Goal: Information Seeking & Learning: Learn about a topic

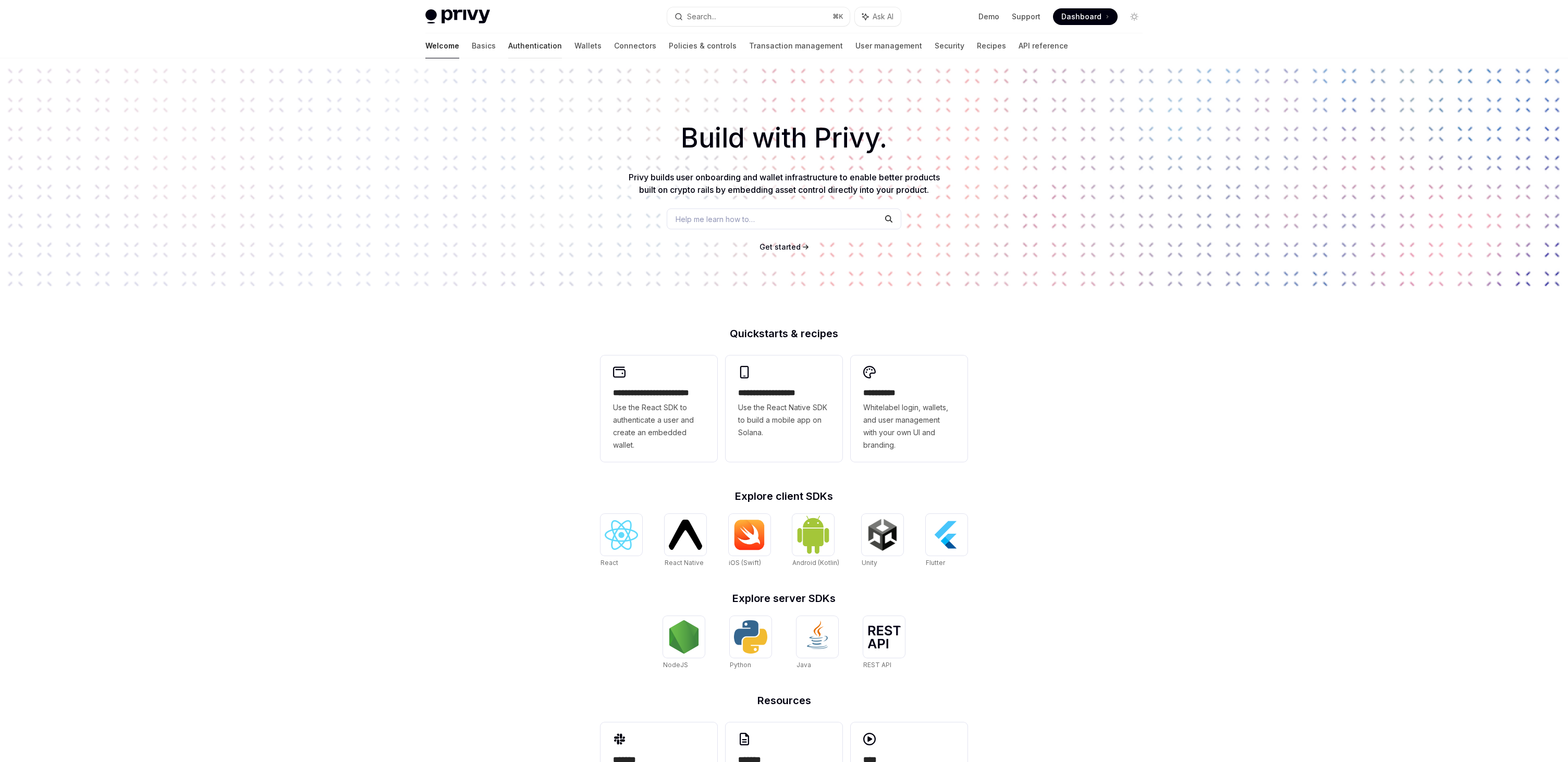
click at [508, 44] on link "Authentication" at bounding box center [535, 45] width 54 height 25
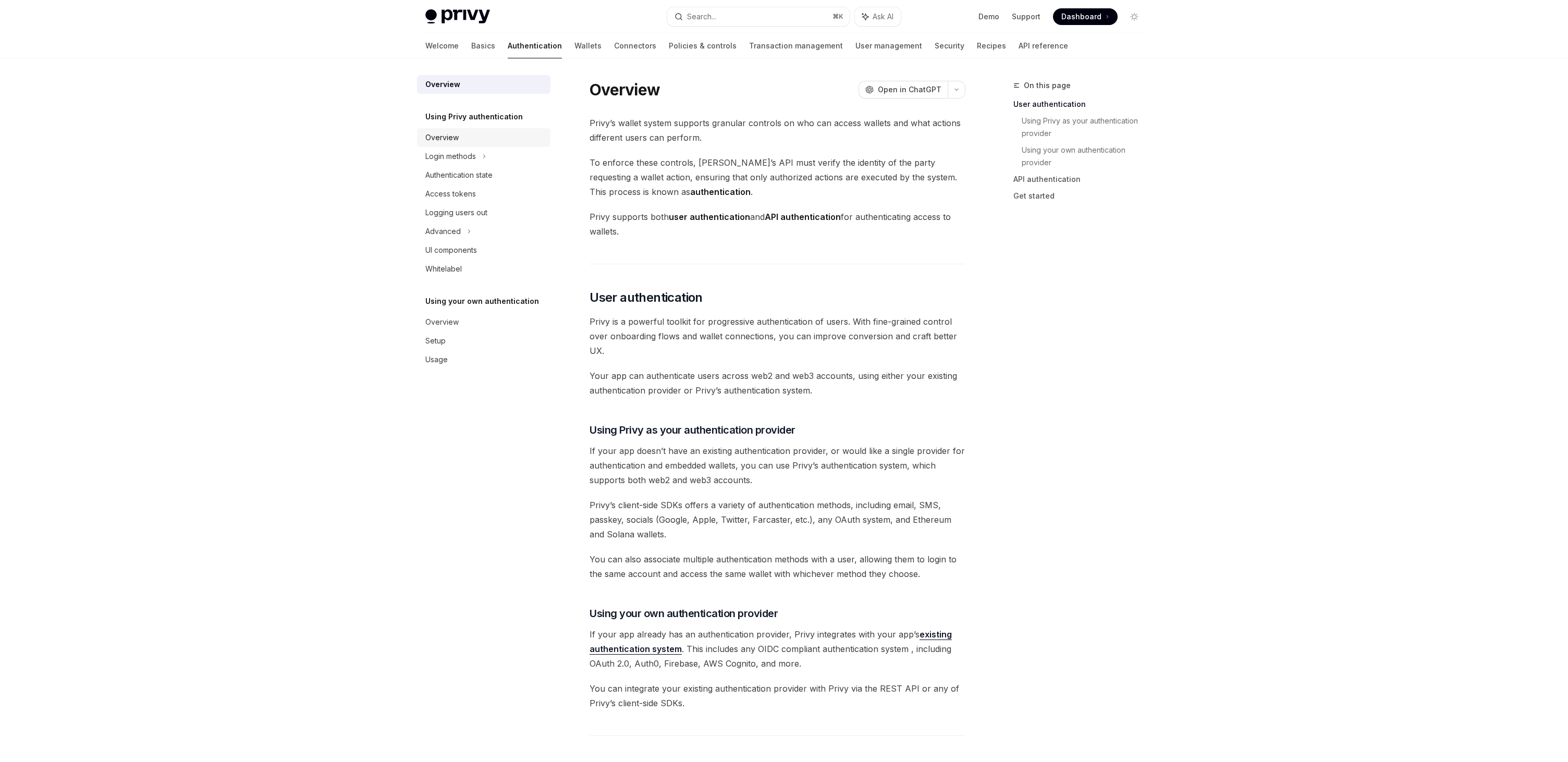
click at [438, 139] on div "Overview" at bounding box center [442, 137] width 33 height 12
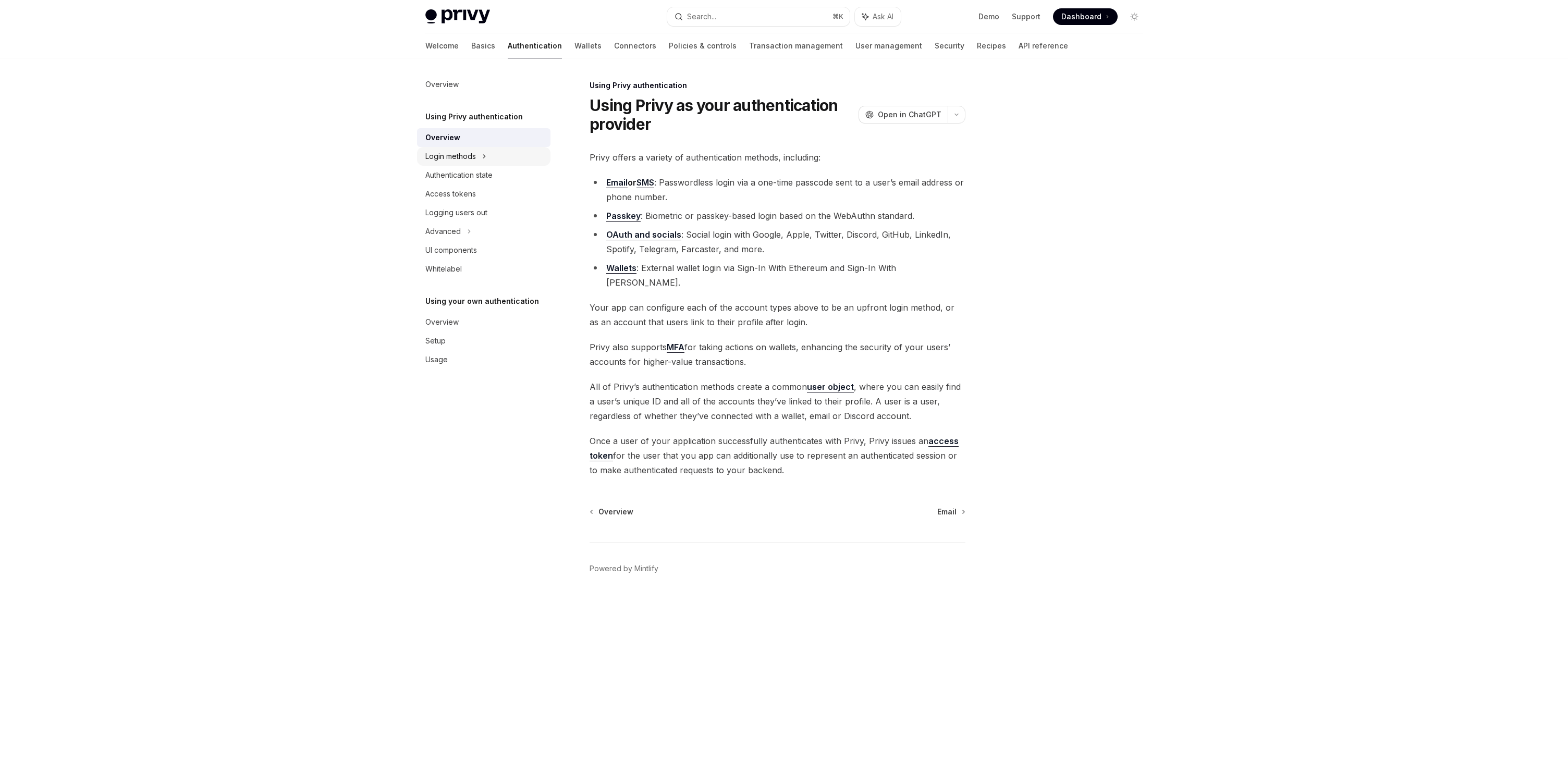
click at [476, 161] on div "Login methods" at bounding box center [484, 156] width 133 height 19
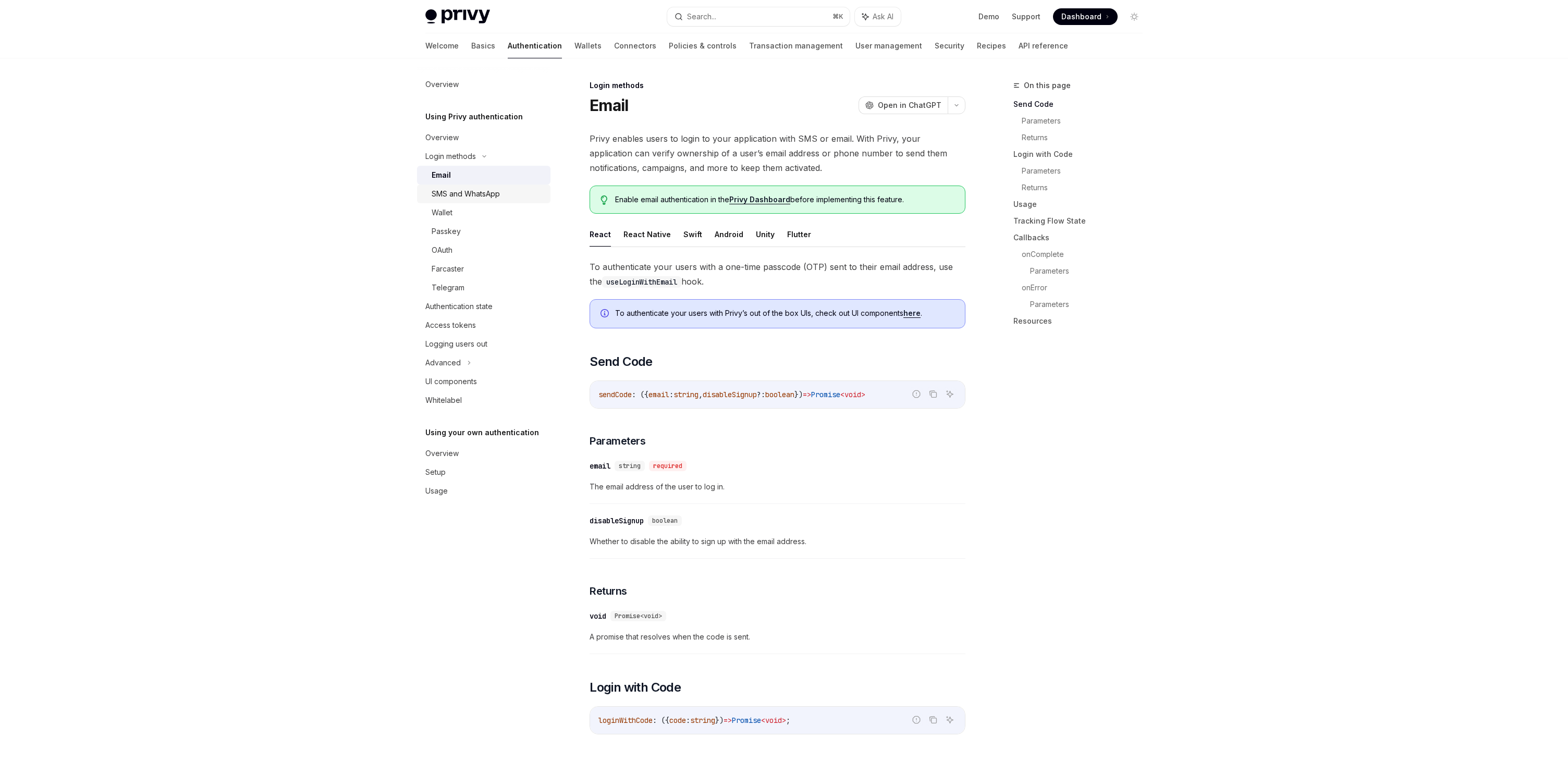
click at [494, 193] on div "SMS and WhatsApp" at bounding box center [466, 193] width 68 height 12
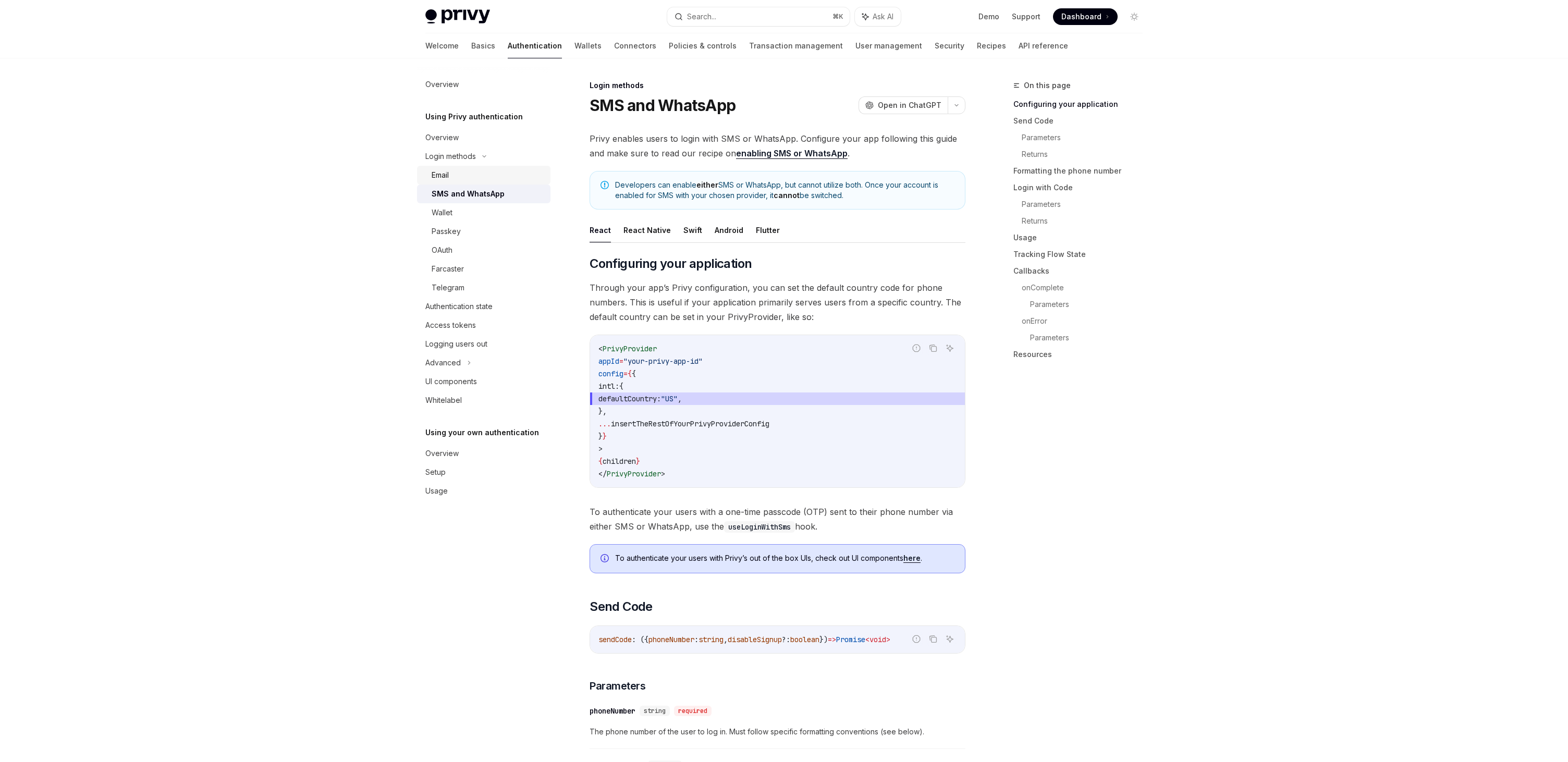
click at [497, 168] on link "Email" at bounding box center [484, 175] width 133 height 19
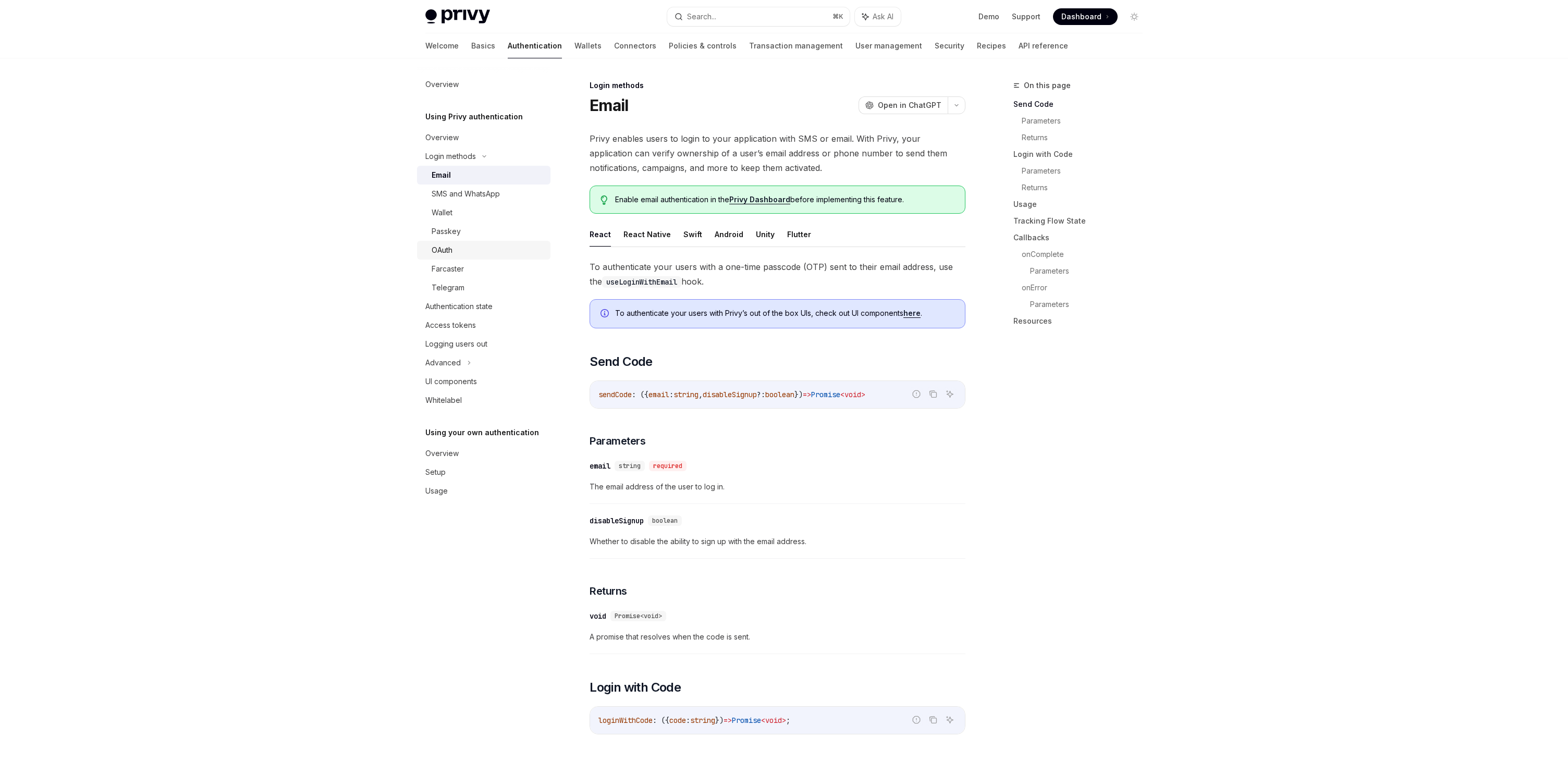
click at [447, 252] on div "OAuth" at bounding box center [441, 250] width 20 height 12
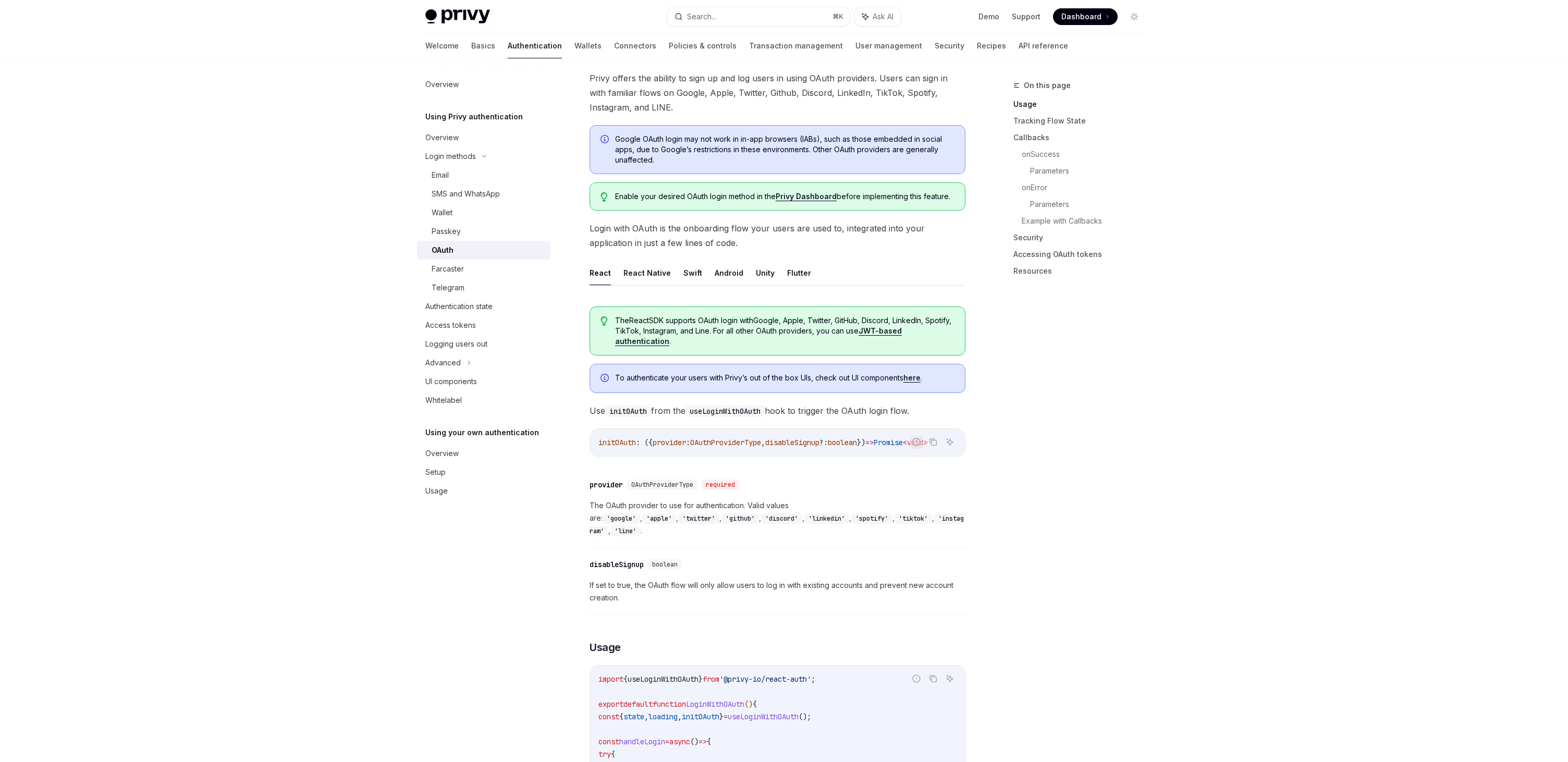
scroll to position [85, 0]
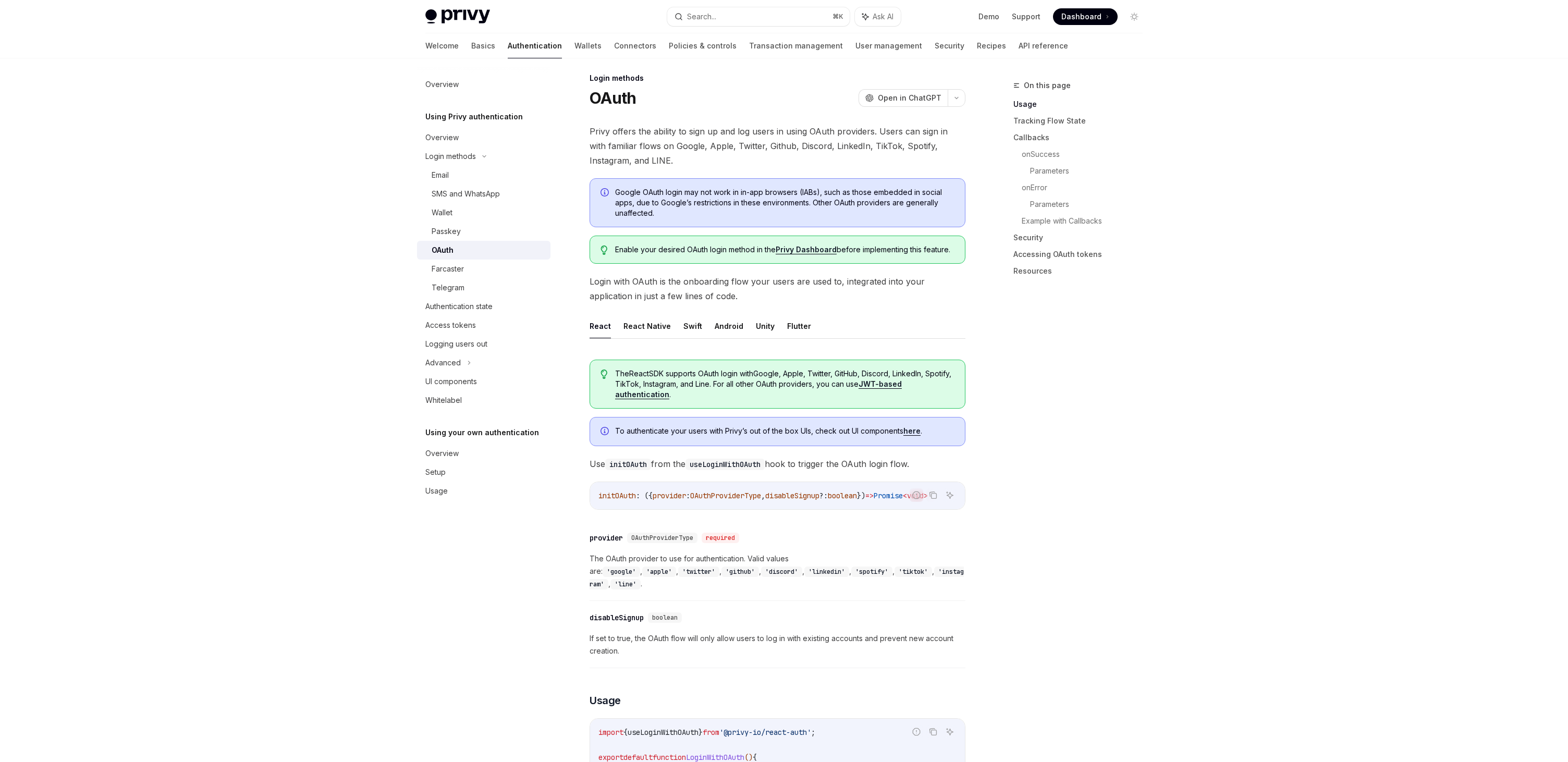
scroll to position [0, 0]
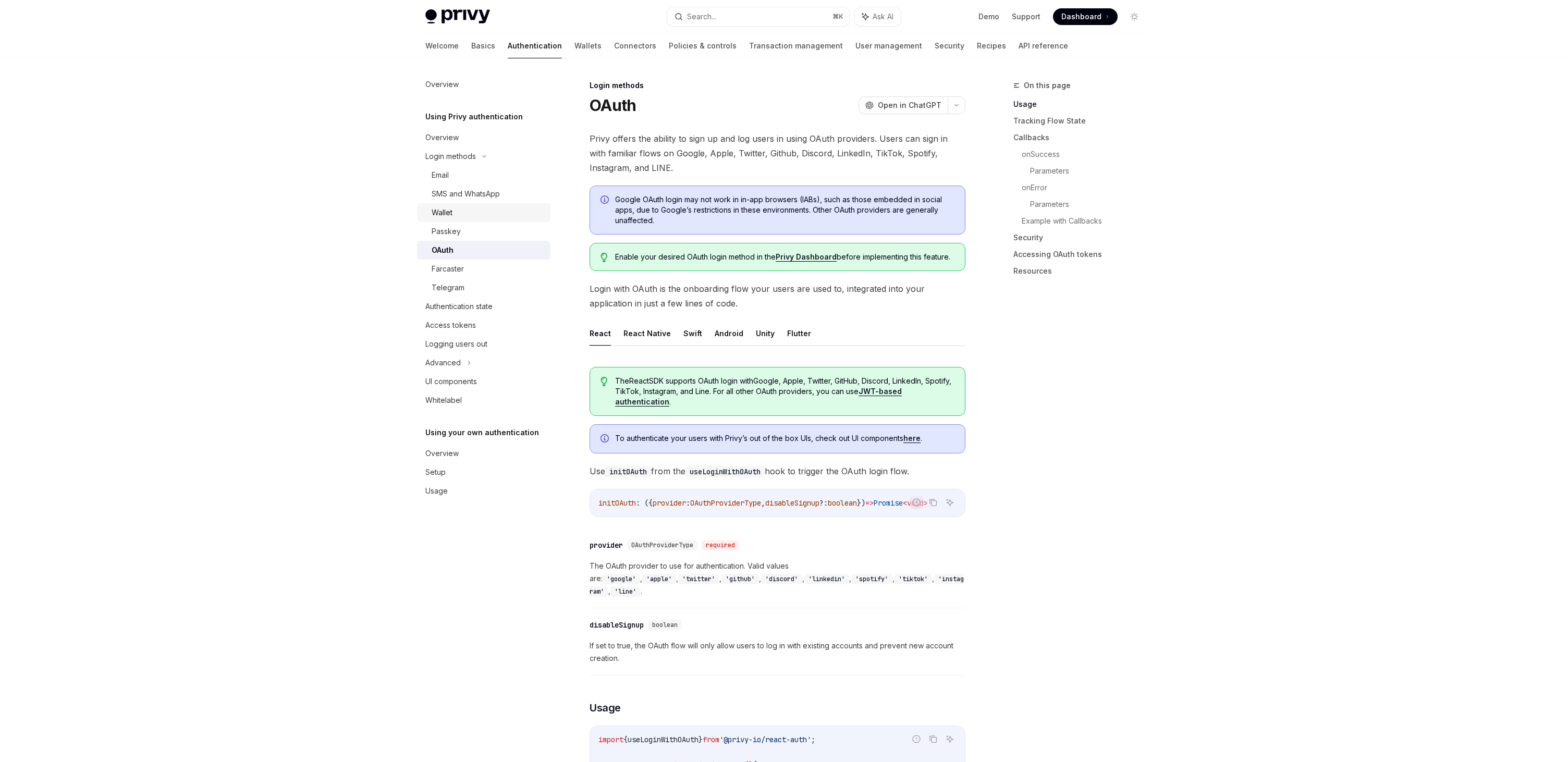
click at [458, 218] on div "Wallet" at bounding box center [488, 212] width 112 height 12
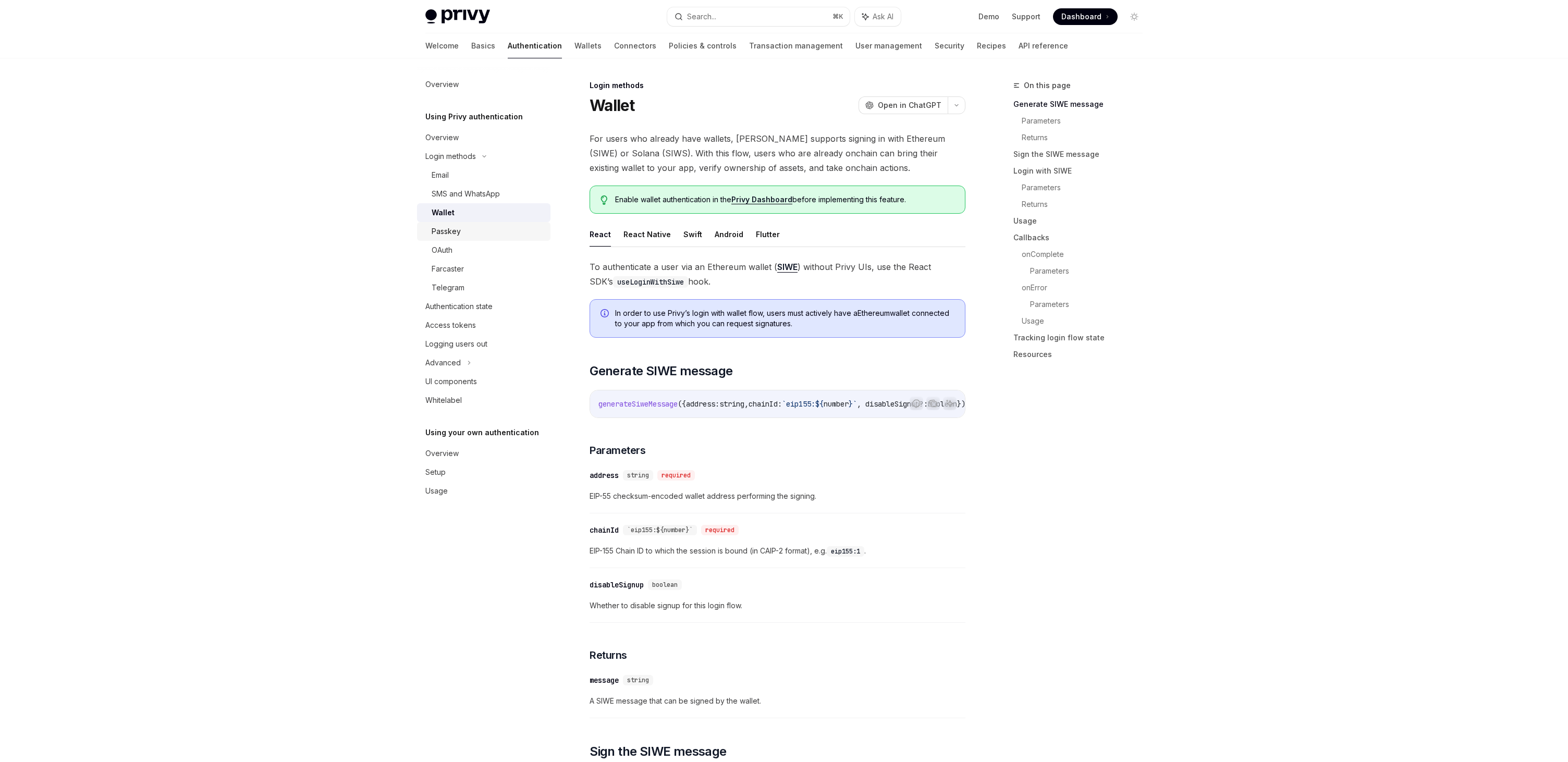
click at [501, 237] on div "Passkey" at bounding box center [488, 231] width 112 height 12
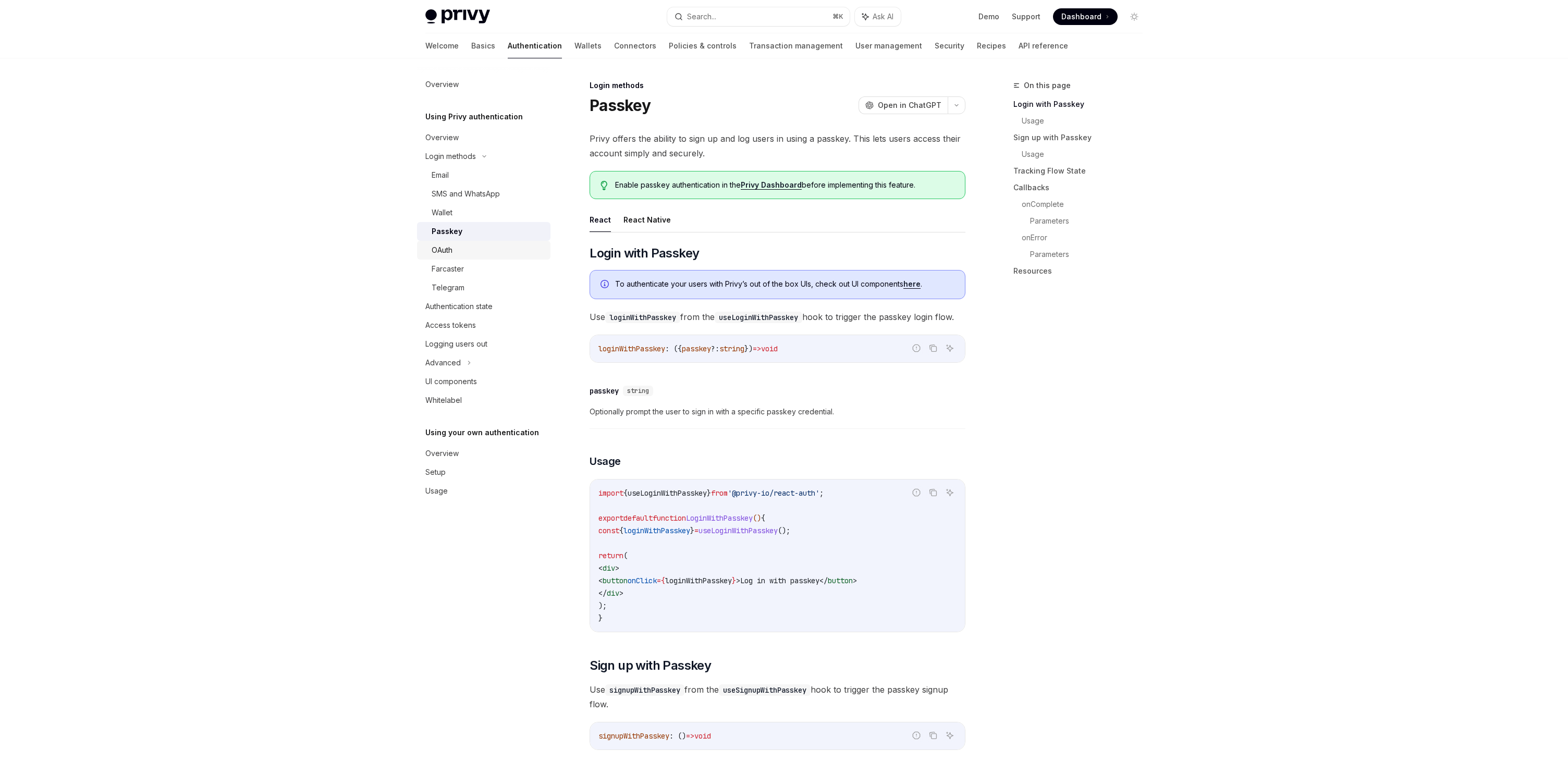
click at [483, 258] on link "OAuth" at bounding box center [484, 250] width 133 height 19
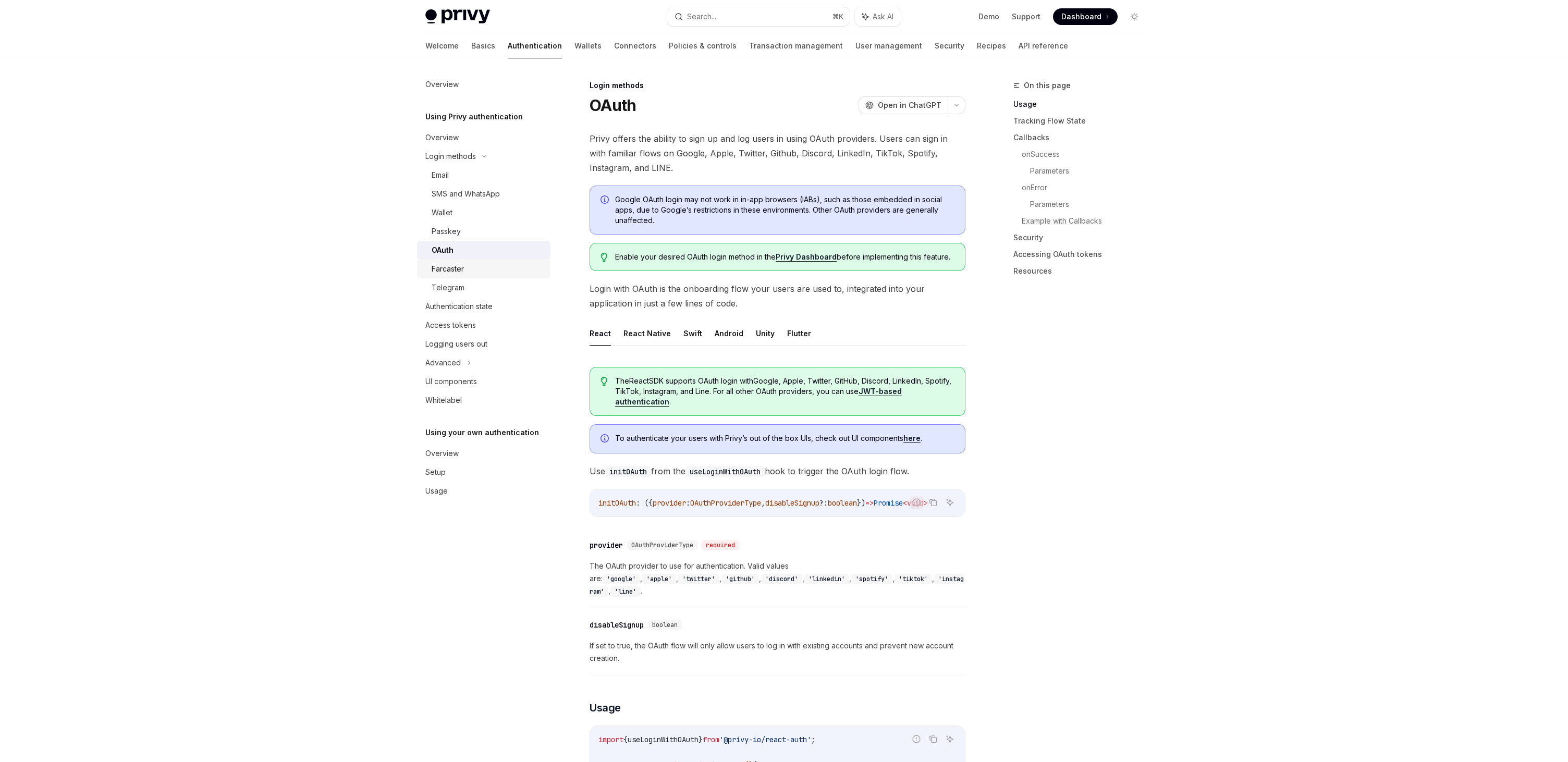
click at [469, 271] on div "Farcaster" at bounding box center [488, 268] width 112 height 12
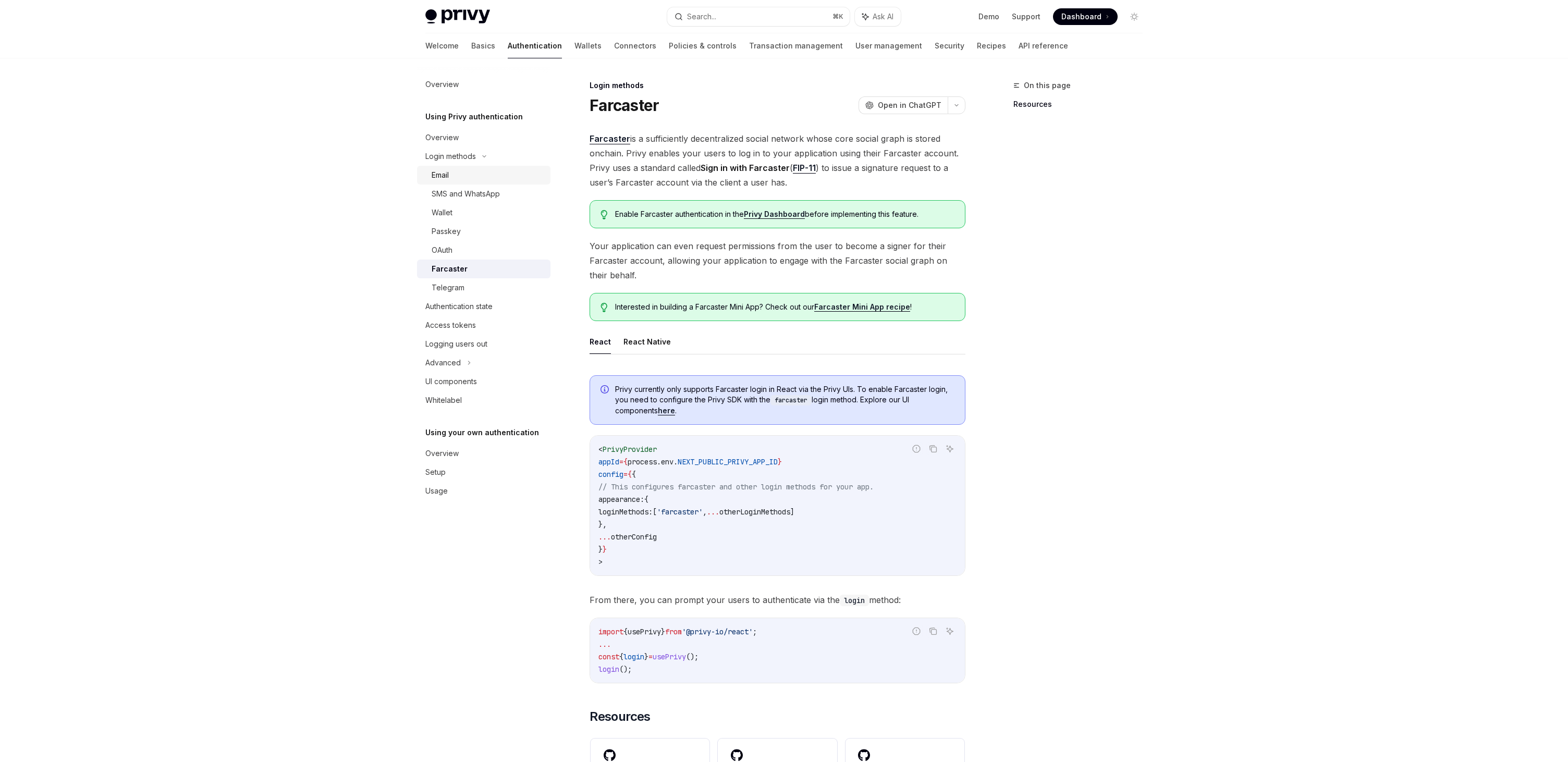
click at [451, 171] on div "Email" at bounding box center [488, 175] width 112 height 12
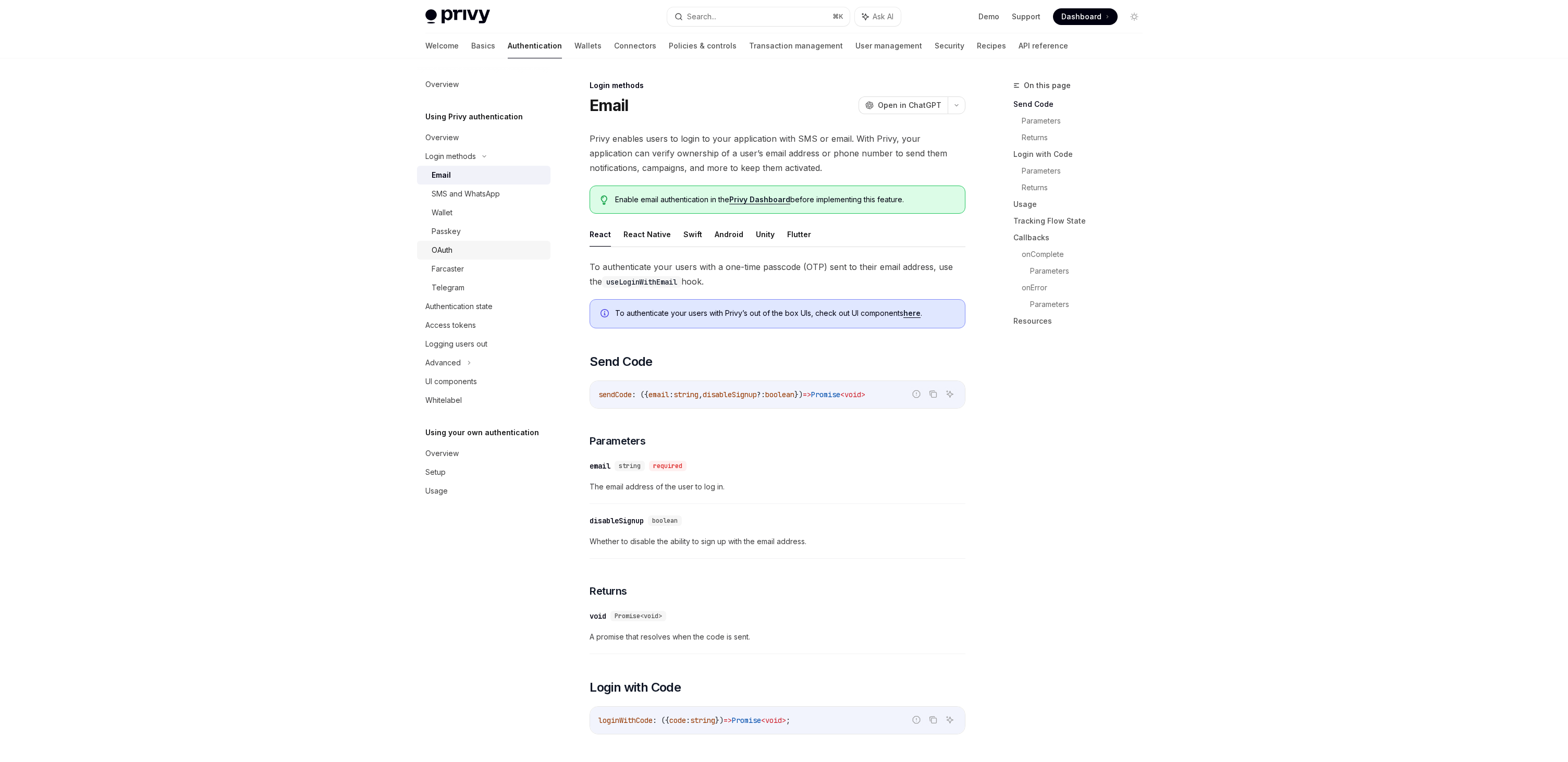
drag, startPoint x: 424, startPoint y: 252, endPoint x: 438, endPoint y: 252, distance: 14.0
click at [425, 252] on link "OAuth" at bounding box center [484, 250] width 133 height 19
type textarea "*"
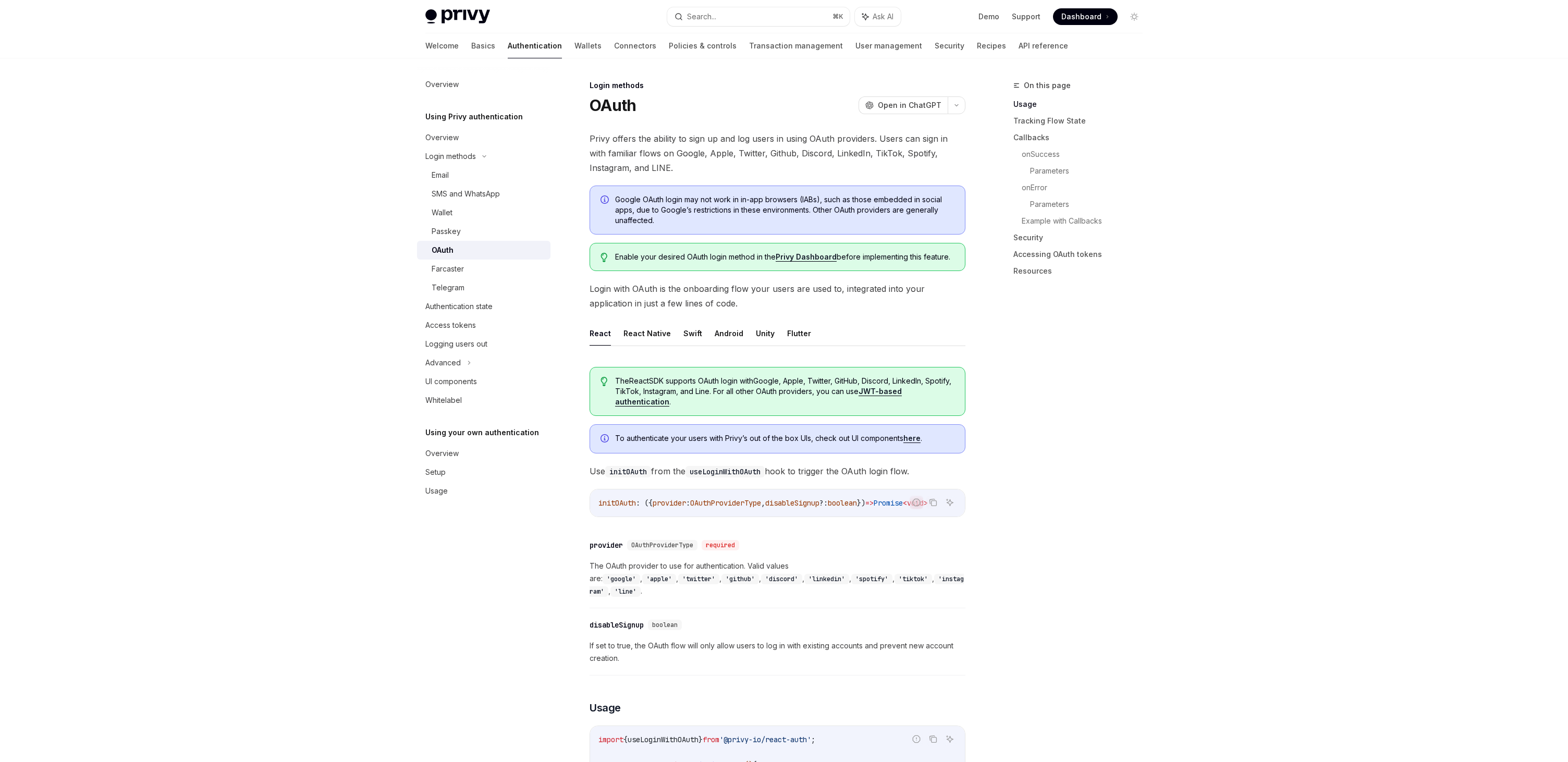
click at [638, 146] on span "Privy offers the ability to sign up and log users in using OAuth providers. Use…" at bounding box center [777, 153] width 376 height 44
drag, startPoint x: 640, startPoint y: 146, endPoint x: 866, endPoint y: 182, distance: 228.8
